Goal: Check status: Check status

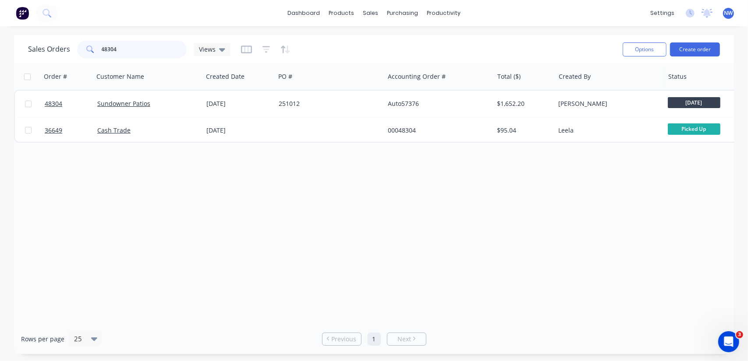
drag, startPoint x: 121, startPoint y: 51, endPoint x: 108, endPoint y: 50, distance: 13.2
click at [110, 50] on input "48304" at bounding box center [144, 50] width 85 height 18
click at [138, 47] on input "48304" at bounding box center [144, 50] width 85 height 18
drag, startPoint x: 133, startPoint y: 50, endPoint x: 83, endPoint y: 50, distance: 50.4
click at [83, 50] on div "48304" at bounding box center [132, 50] width 110 height 18
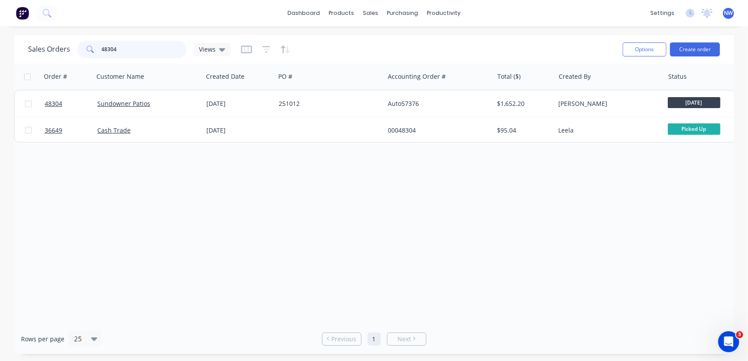
paste input "9356"
drag, startPoint x: 139, startPoint y: 51, endPoint x: 54, endPoint y: 39, distance: 85.9
click at [54, 39] on div "Sales Orders 49356 Views" at bounding box center [322, 49] width 588 height 21
paste input "39"
click at [123, 51] on input "49339" at bounding box center [144, 50] width 85 height 18
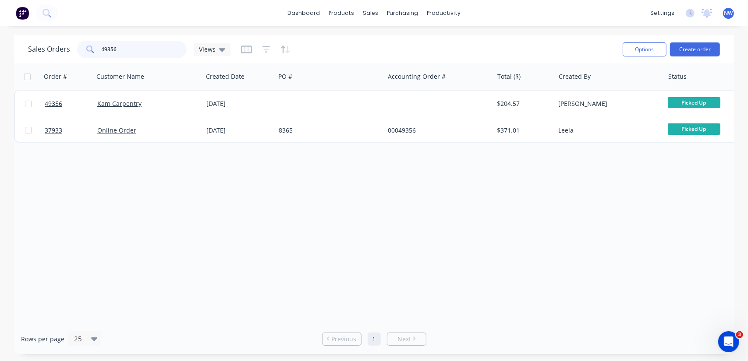
drag, startPoint x: 78, startPoint y: 40, endPoint x: 70, endPoint y: 40, distance: 7.9
click at [71, 41] on div "Sales Orders 49356 Views" at bounding box center [129, 50] width 202 height 18
paste input "58364"
drag, startPoint x: 97, startPoint y: 46, endPoint x: 69, endPoint y: 50, distance: 27.8
click at [69, 50] on div "Sales Orders 58364 Views" at bounding box center [129, 50] width 202 height 18
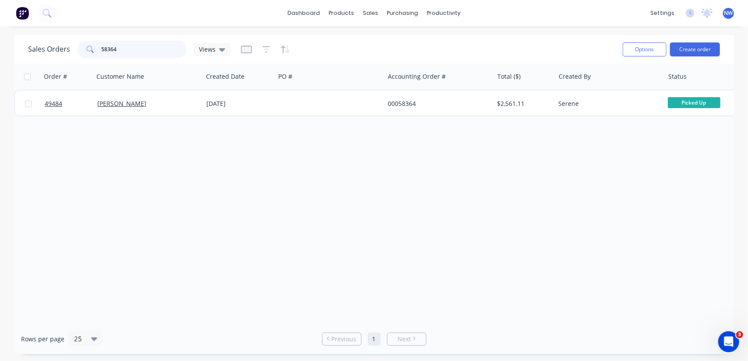
paste input "Auto57357"
type input "Auto57357"
